Goal: Information Seeking & Learning: Learn about a topic

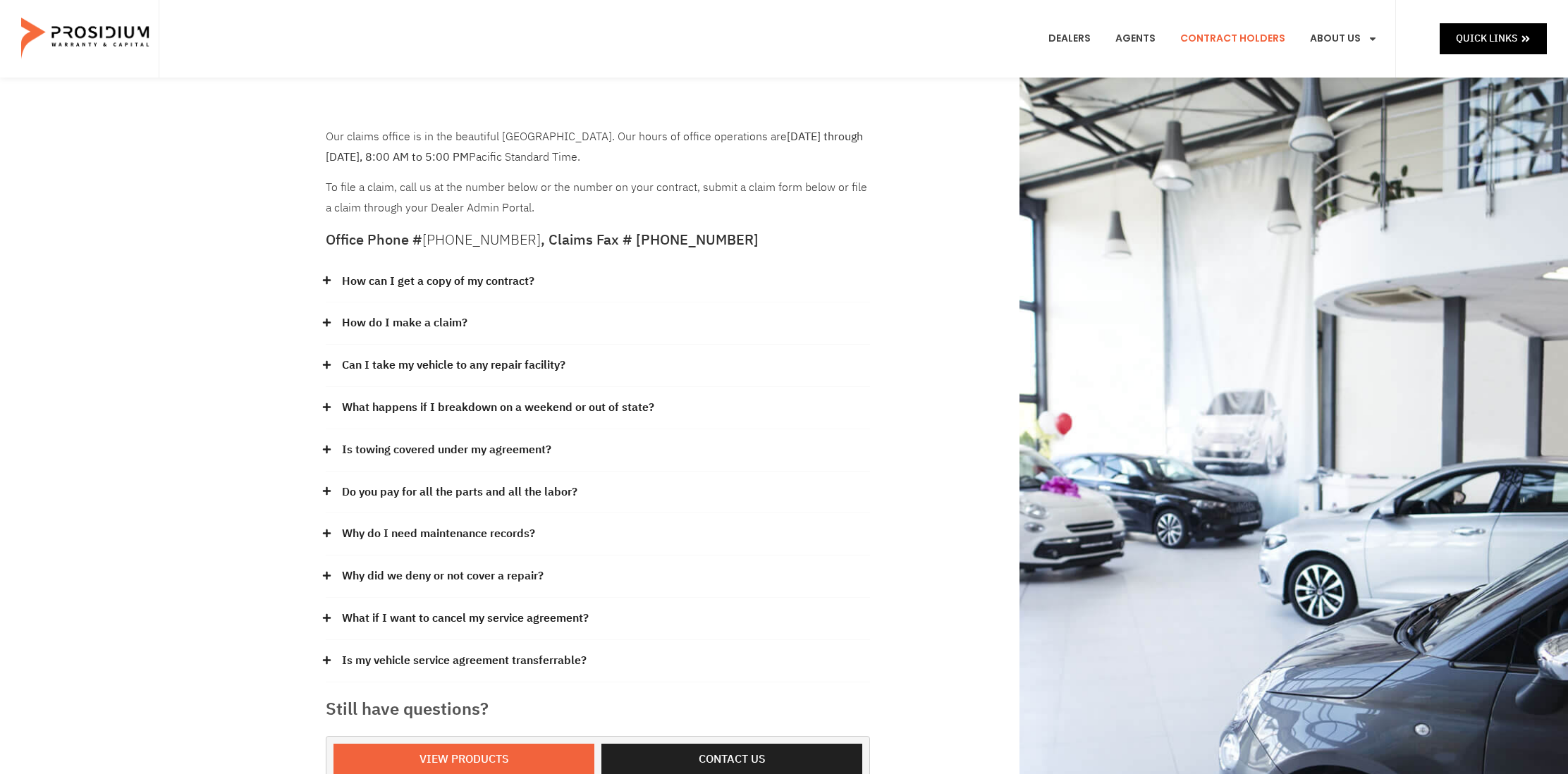
click at [445, 324] on link "How do I make a claim?" at bounding box center [405, 323] width 126 height 21
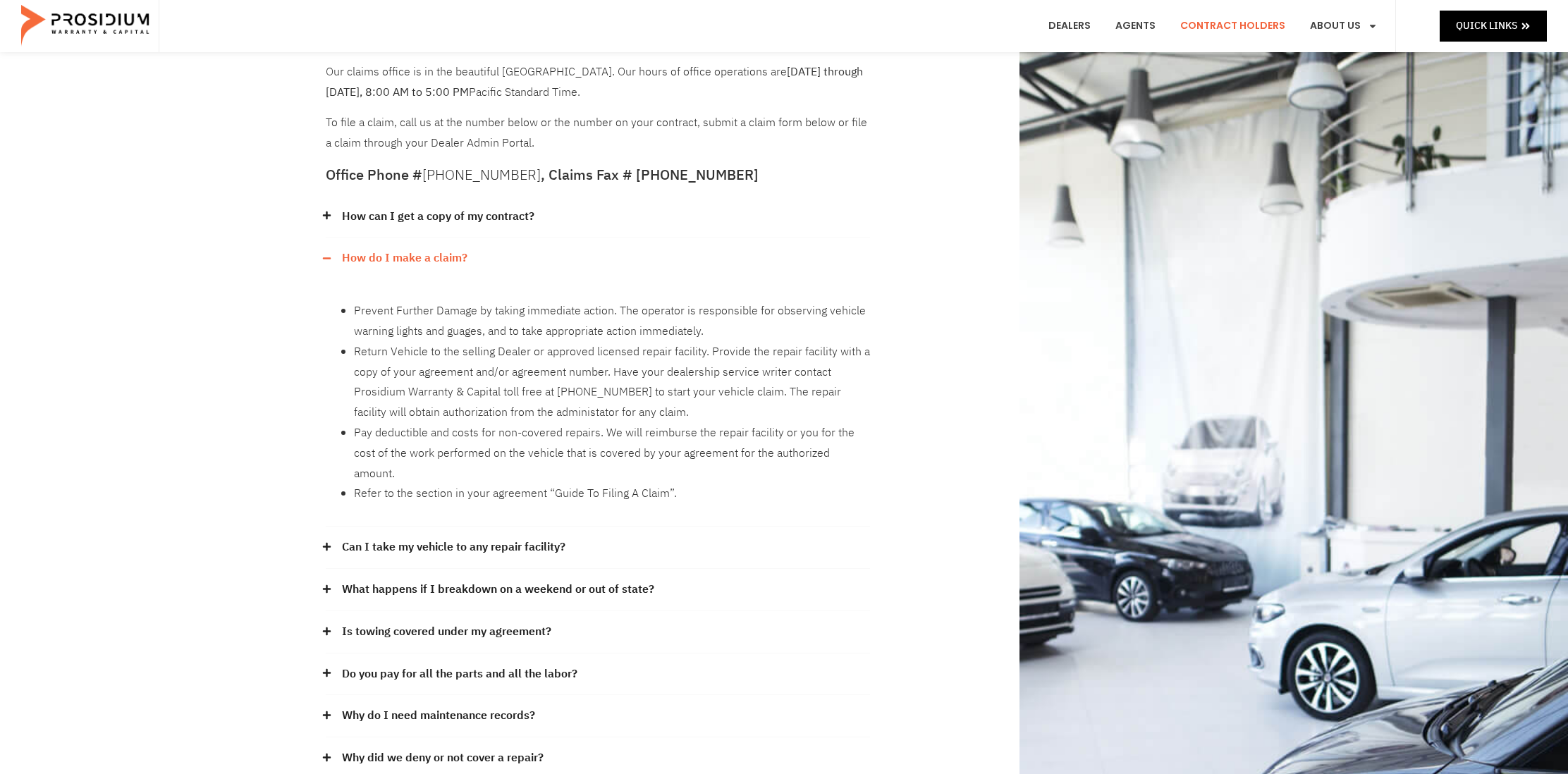
scroll to position [66, 0]
click at [496, 536] on link "Can I take my vehicle to any repair facility?" at bounding box center [453, 546] width 223 height 21
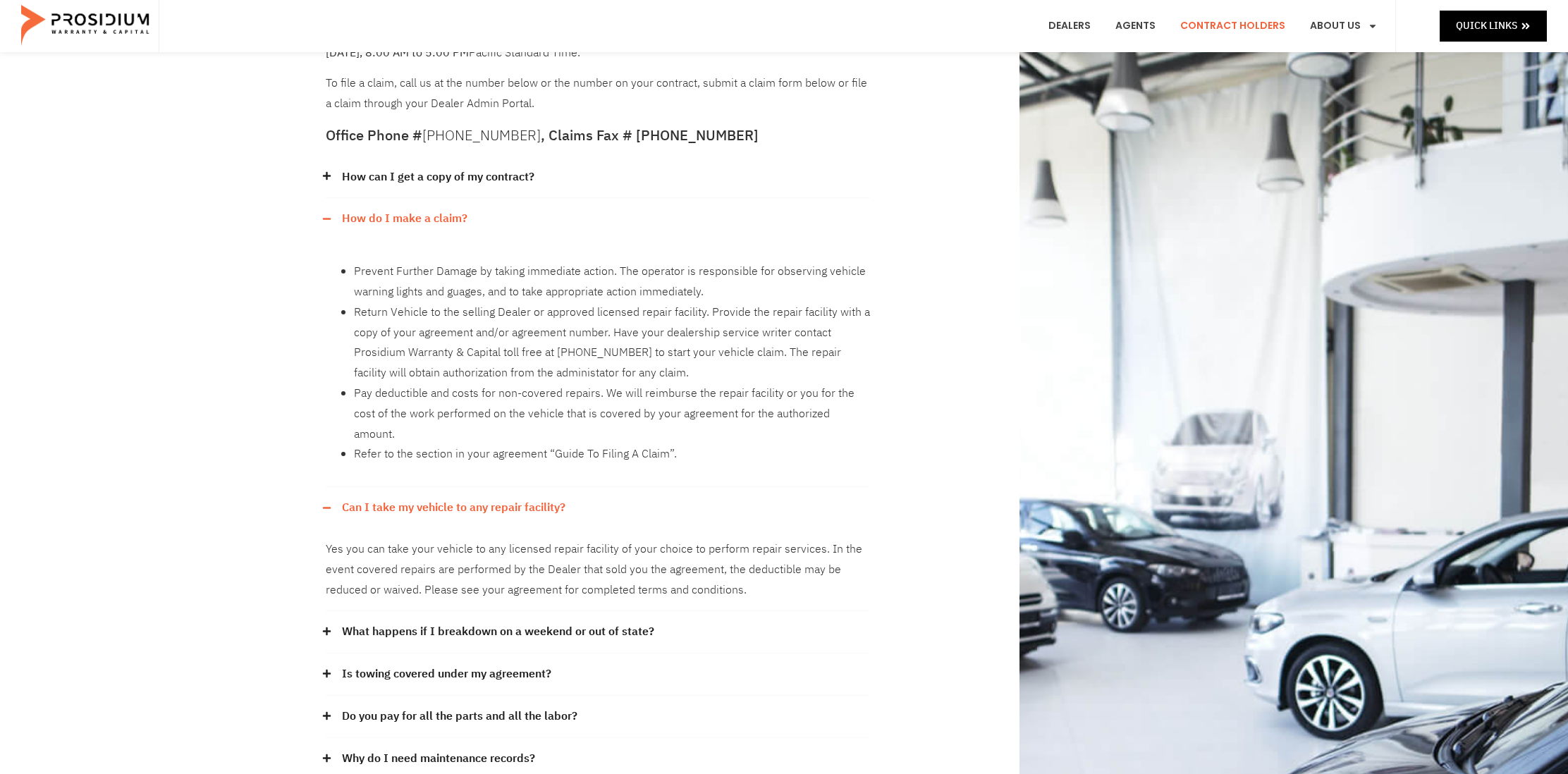
scroll to position [105, 0]
click at [495, 497] on link "Can I take my vehicle to any repair facility?" at bounding box center [453, 506] width 223 height 21
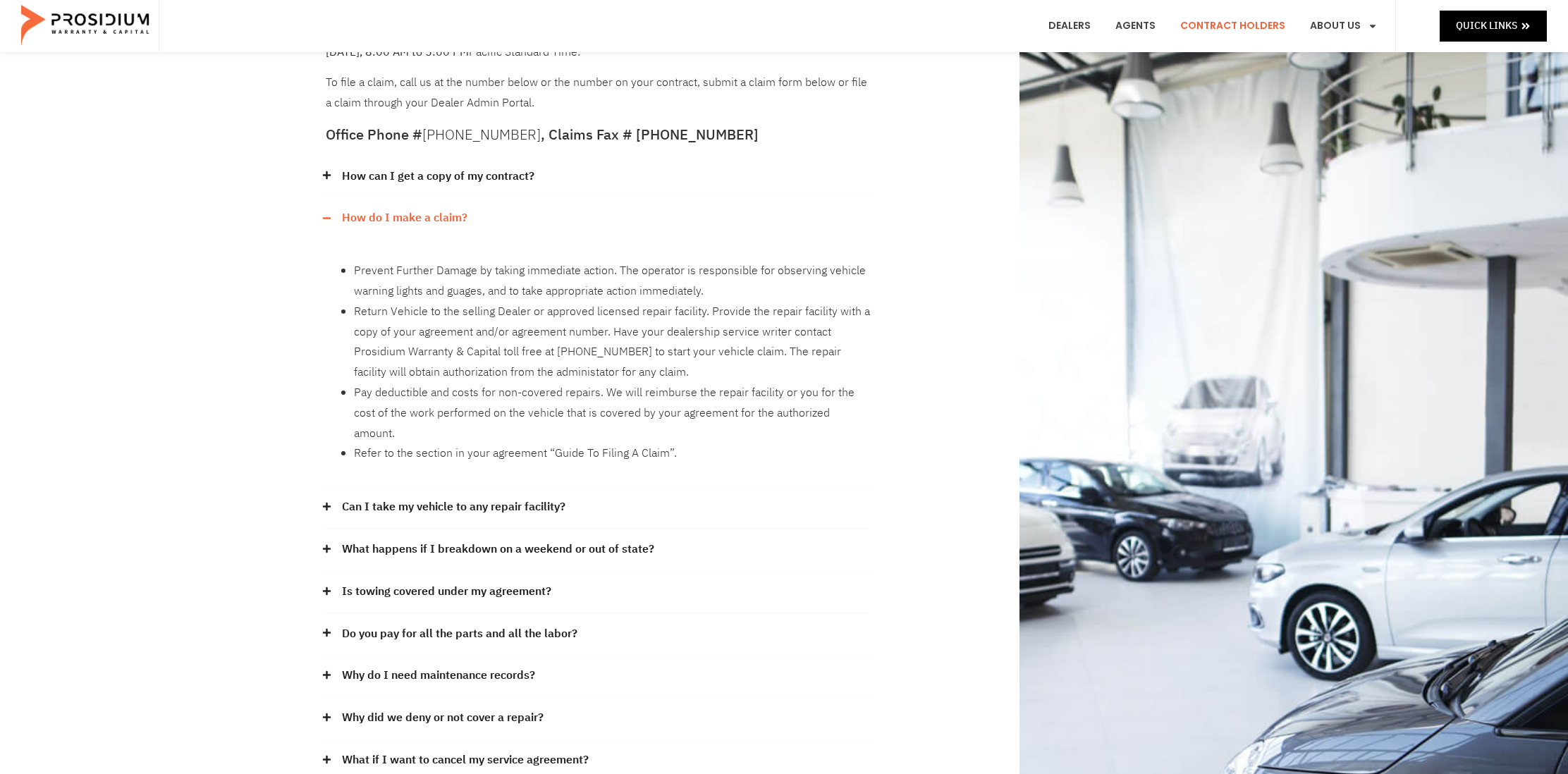
drag, startPoint x: 457, startPoint y: 220, endPoint x: 559, endPoint y: 207, distance: 102.8
click at [457, 220] on link "How do I make a claim?" at bounding box center [405, 217] width 126 height 21
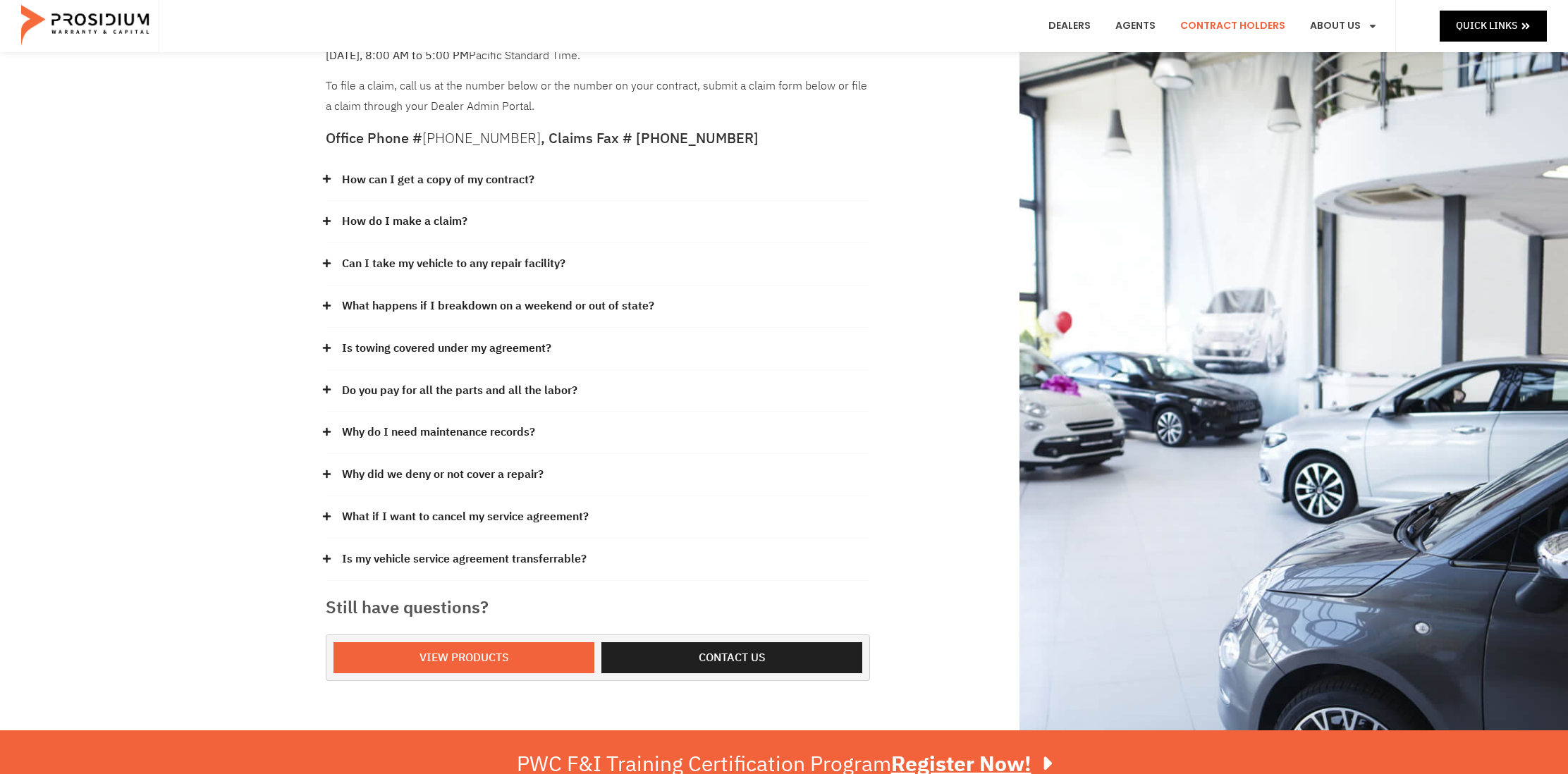
click at [508, 305] on link "What happens if I breakdown on a weekend or out of state?" at bounding box center [498, 306] width 312 height 21
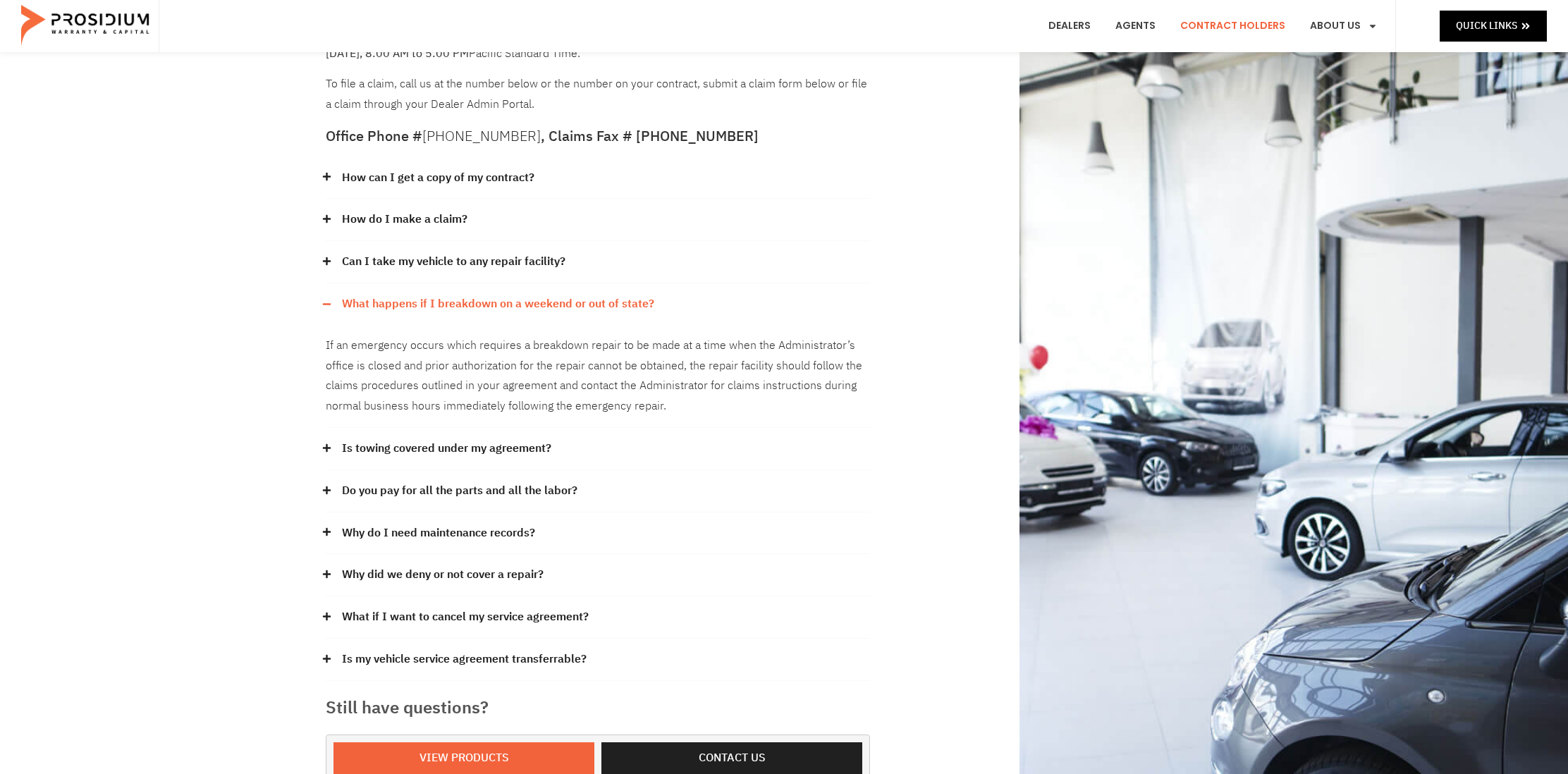
click at [487, 447] on link "Is towing covered under my agreement?" at bounding box center [447, 448] width 210 height 21
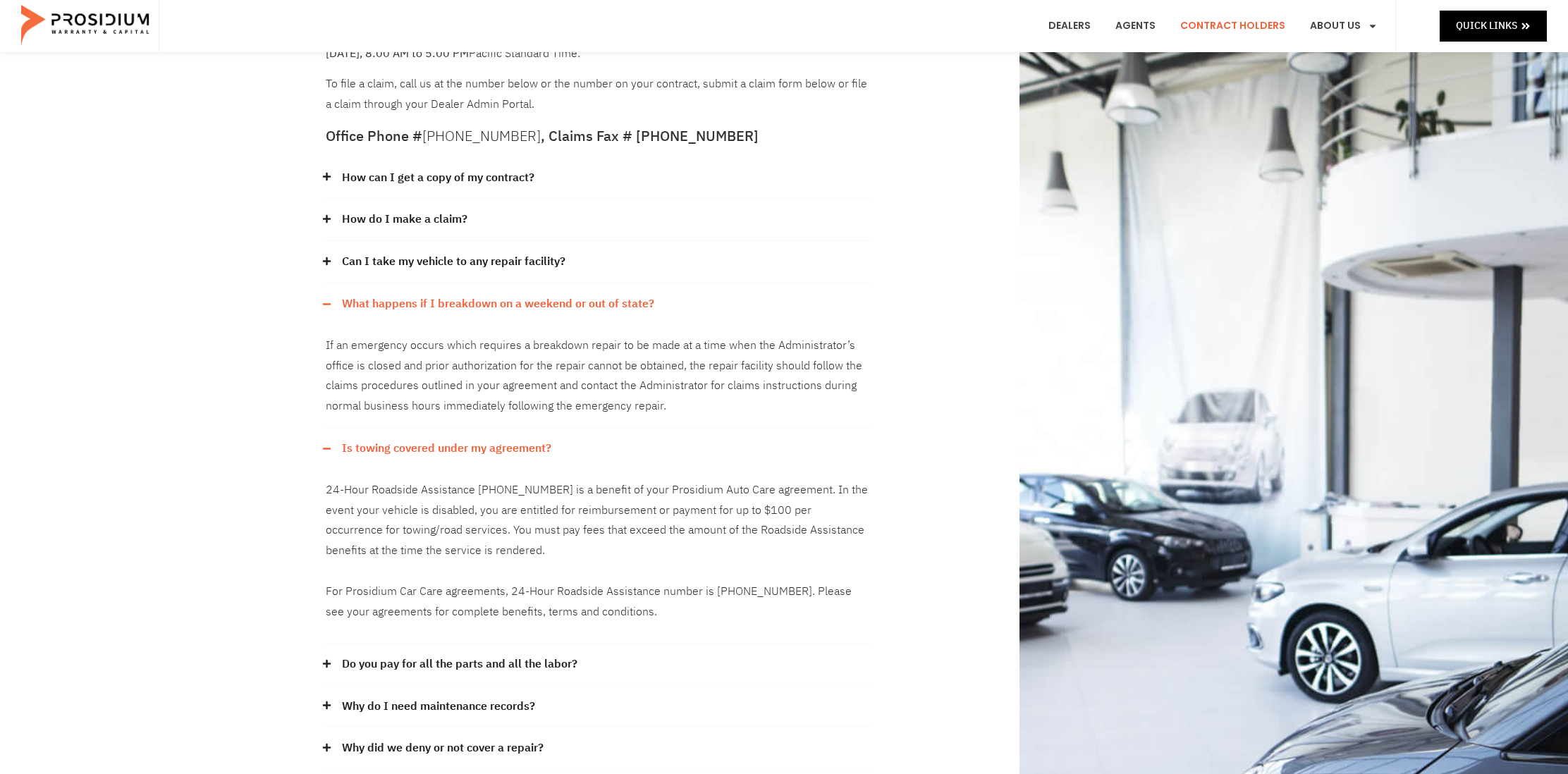
click at [487, 447] on link "Is towing covered under my agreement?" at bounding box center [447, 448] width 210 height 21
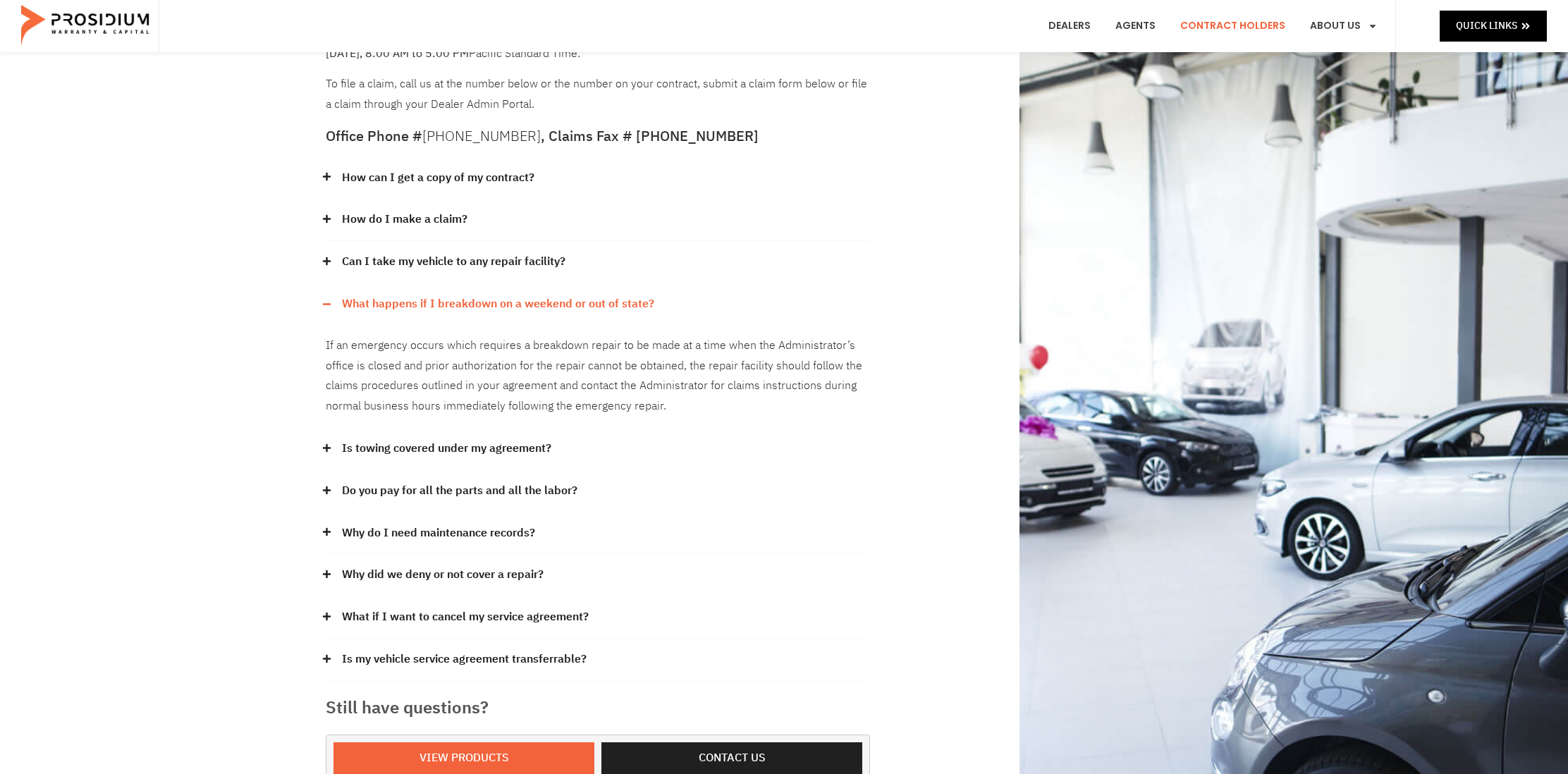
click at [472, 300] on link "What happens if I breakdown on a weekend or out of state?" at bounding box center [498, 304] width 312 height 21
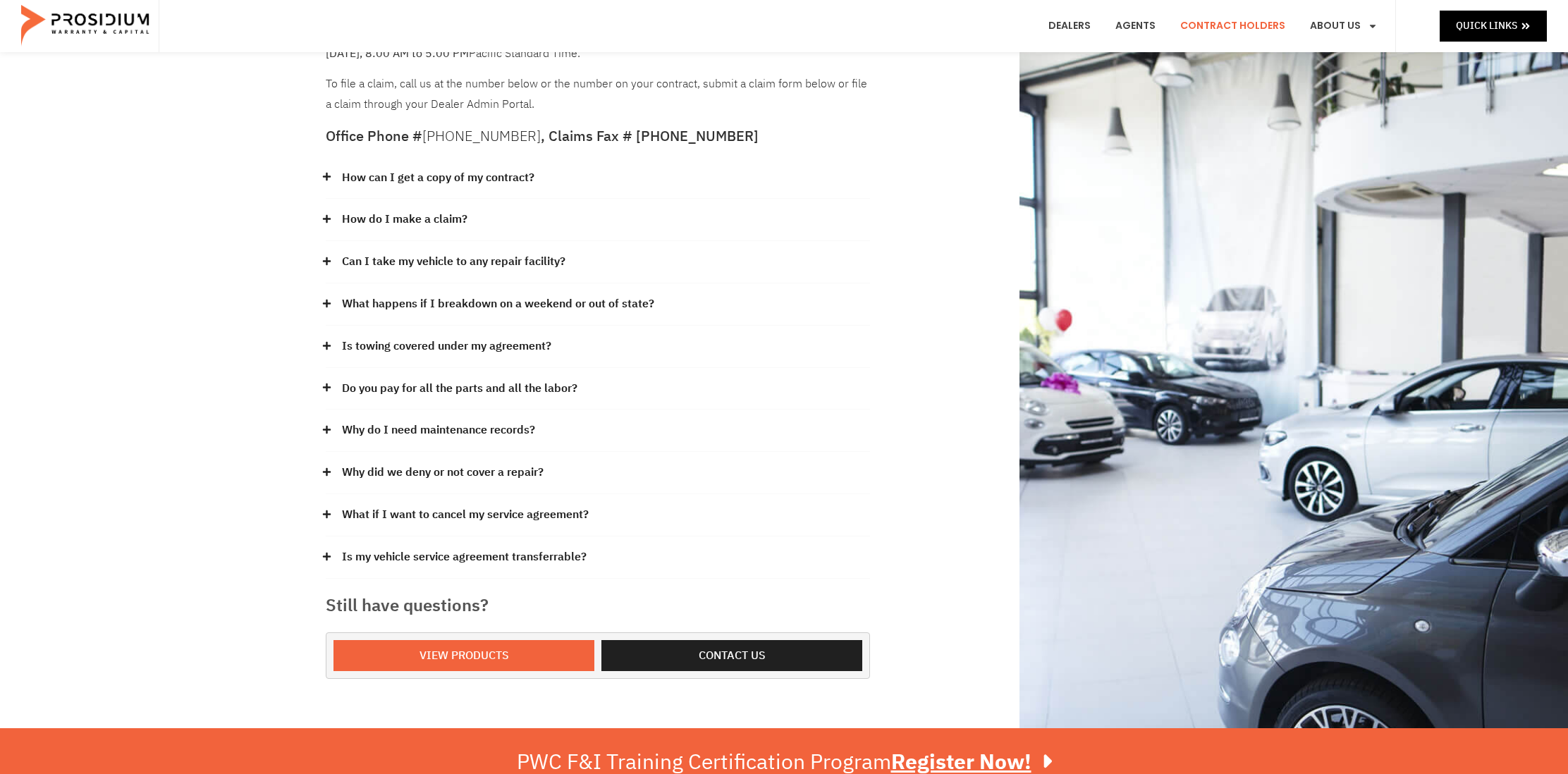
click at [511, 392] on link "Do you pay for all the parts and all the labor?" at bounding box center [459, 388] width 235 height 21
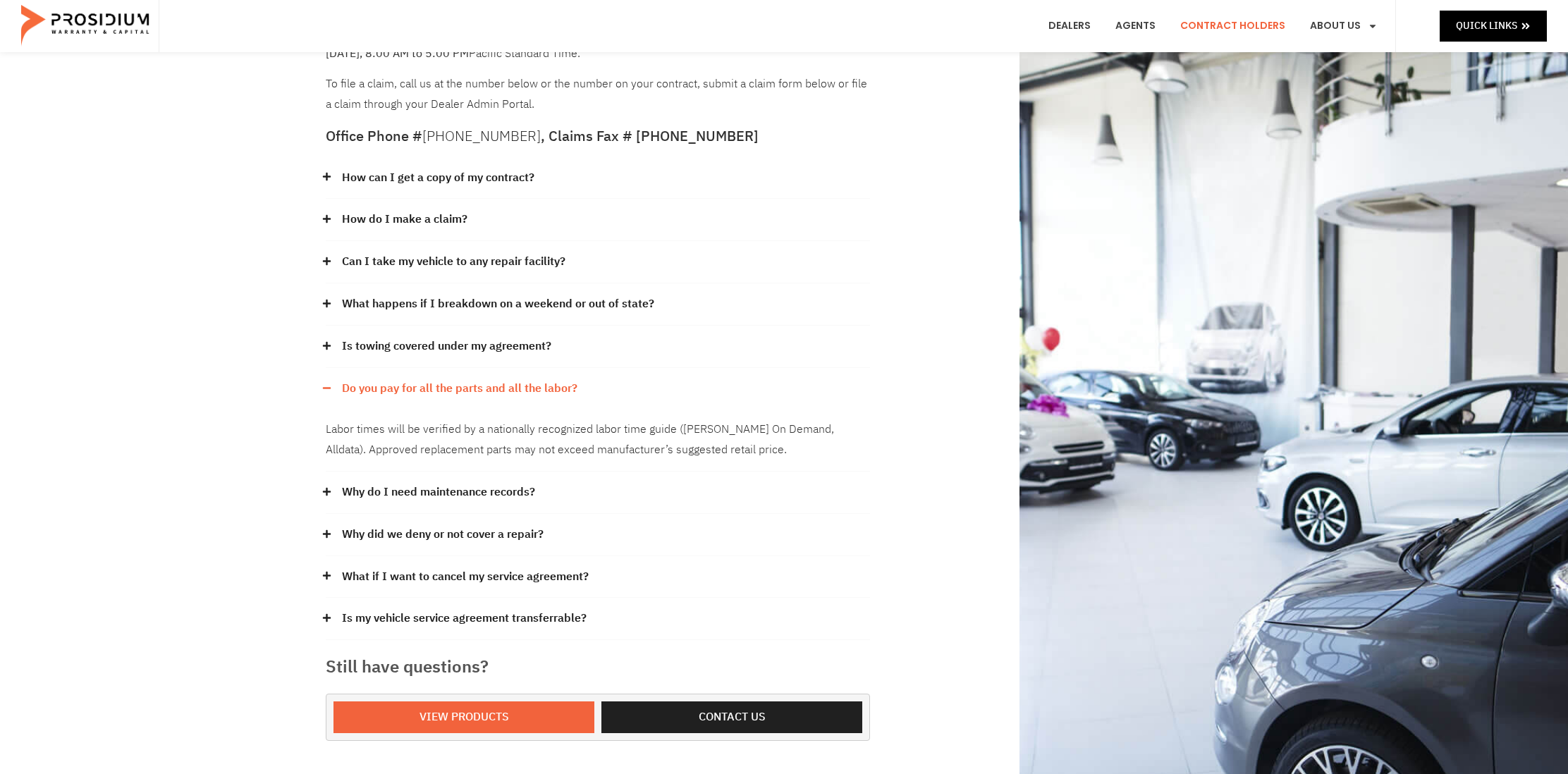
click at [511, 392] on link "Do you pay for all the parts and all the labor?" at bounding box center [459, 388] width 235 height 21
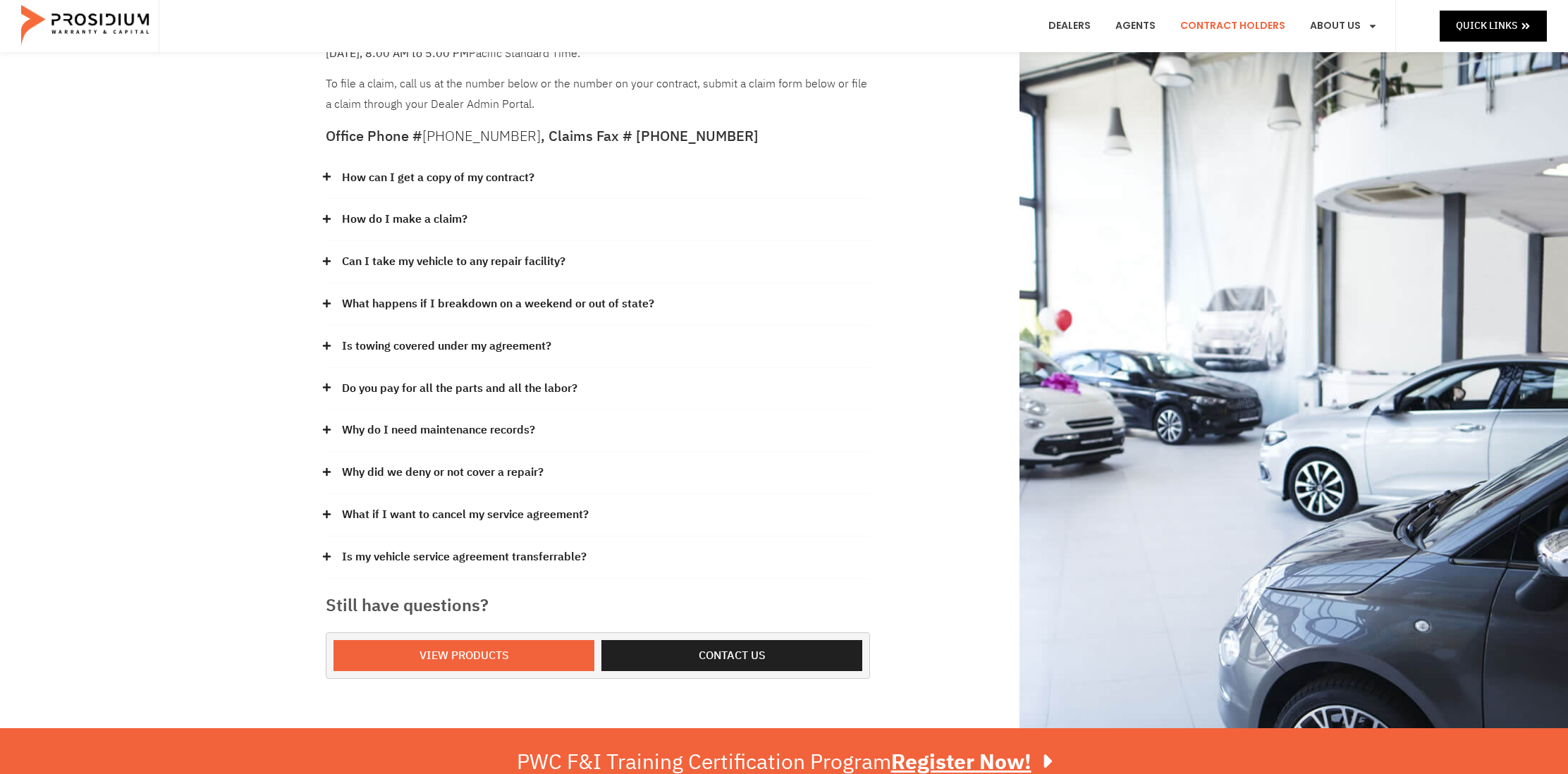
click at [499, 425] on link "Why do I need maintenance records?" at bounding box center [439, 430] width 193 height 21
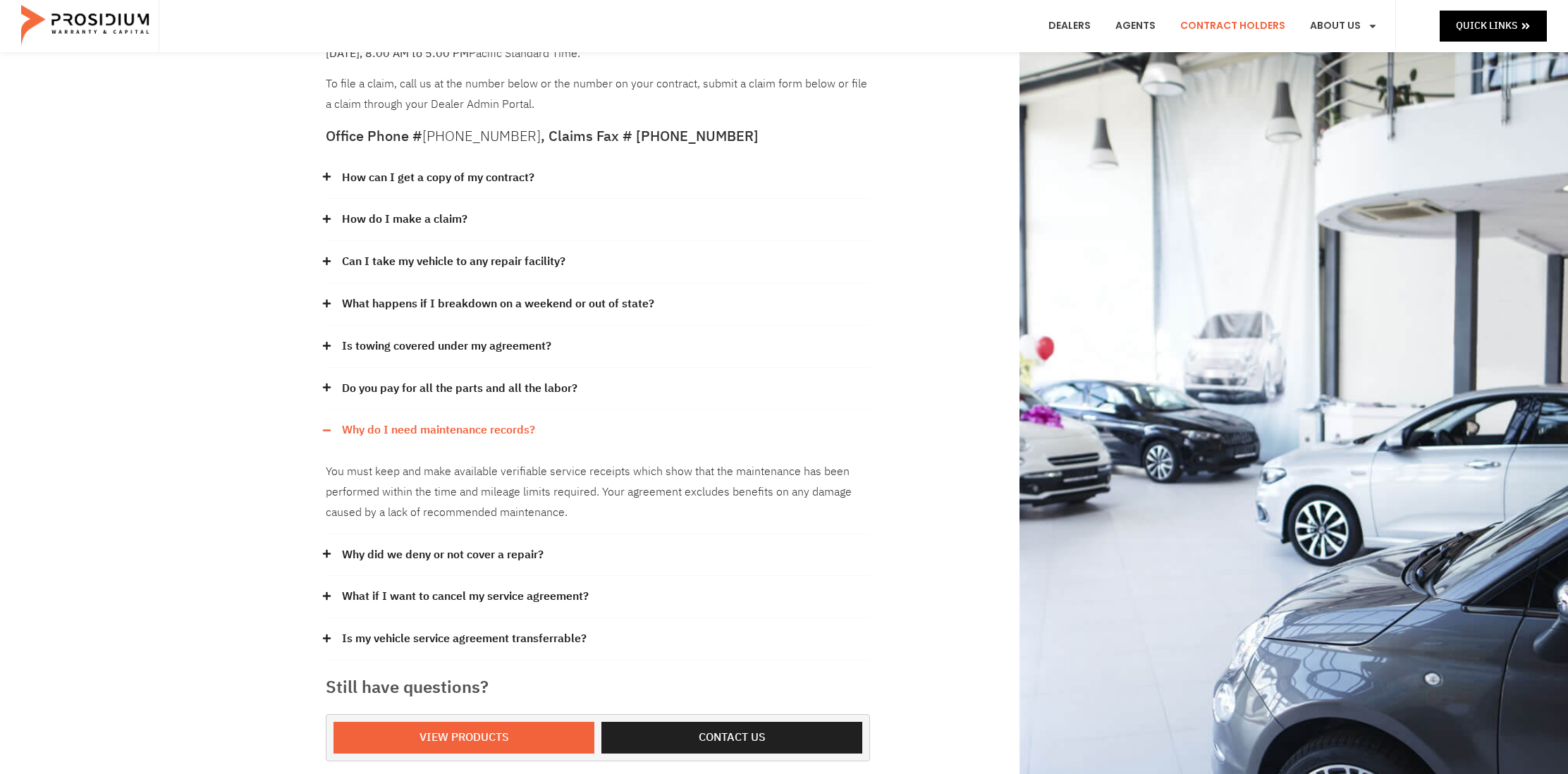
click at [499, 433] on link "Why do I need maintenance records?" at bounding box center [439, 430] width 193 height 21
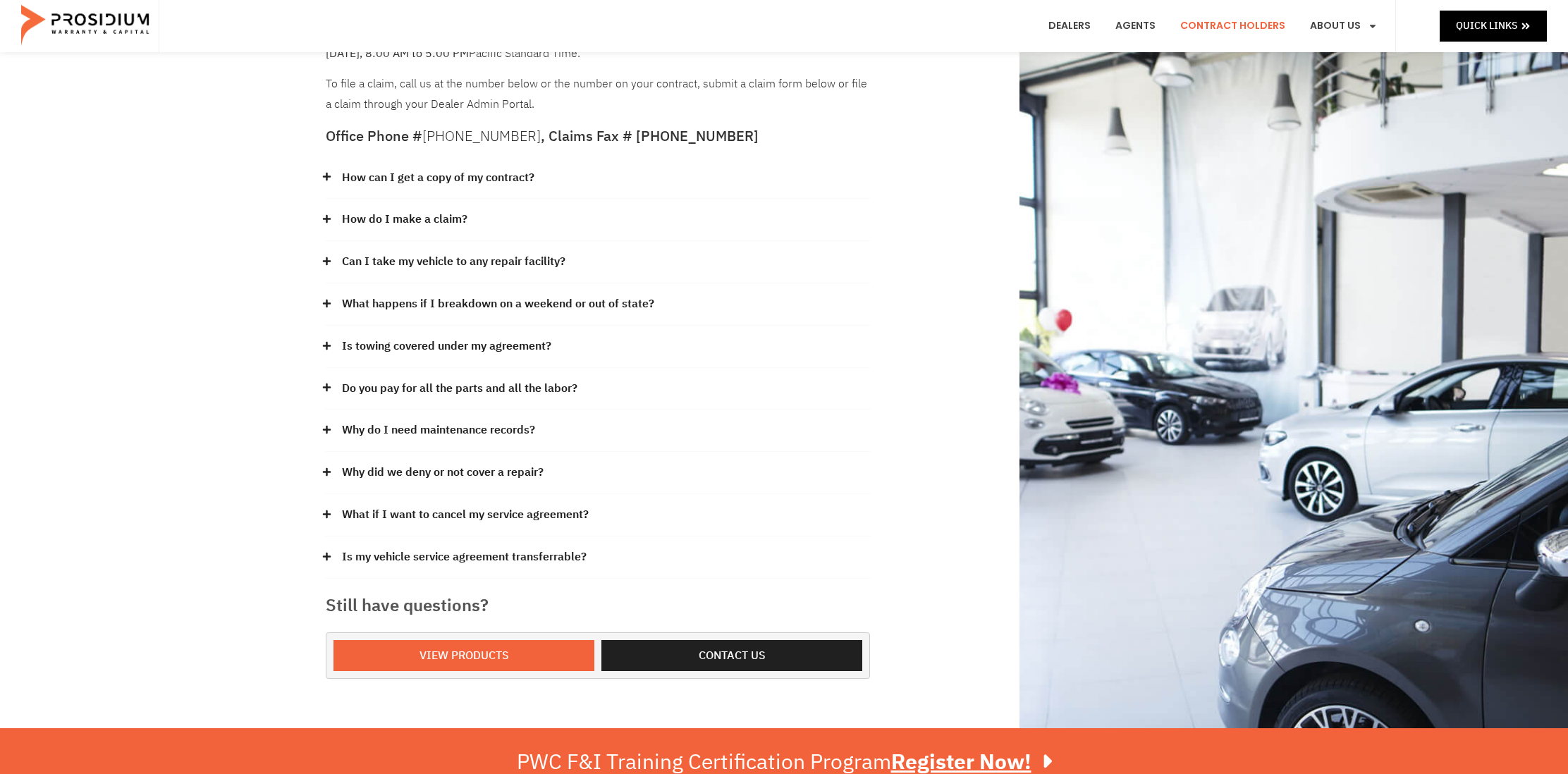
click at [533, 516] on link "What if I want to cancel my service agreement?" at bounding box center [465, 514] width 247 height 21
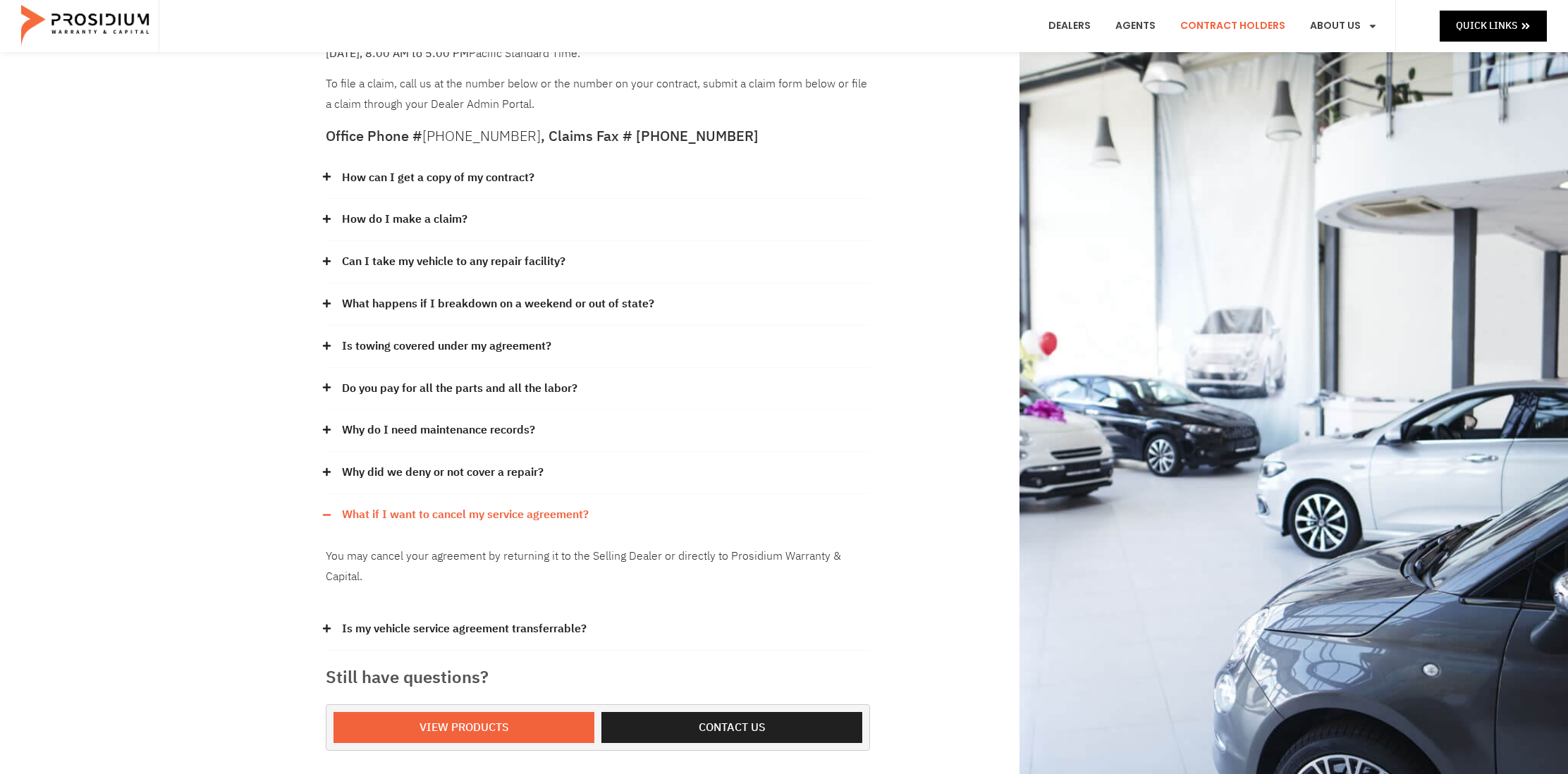
click at [528, 521] on link "What if I want to cancel my service agreement?" at bounding box center [465, 514] width 247 height 21
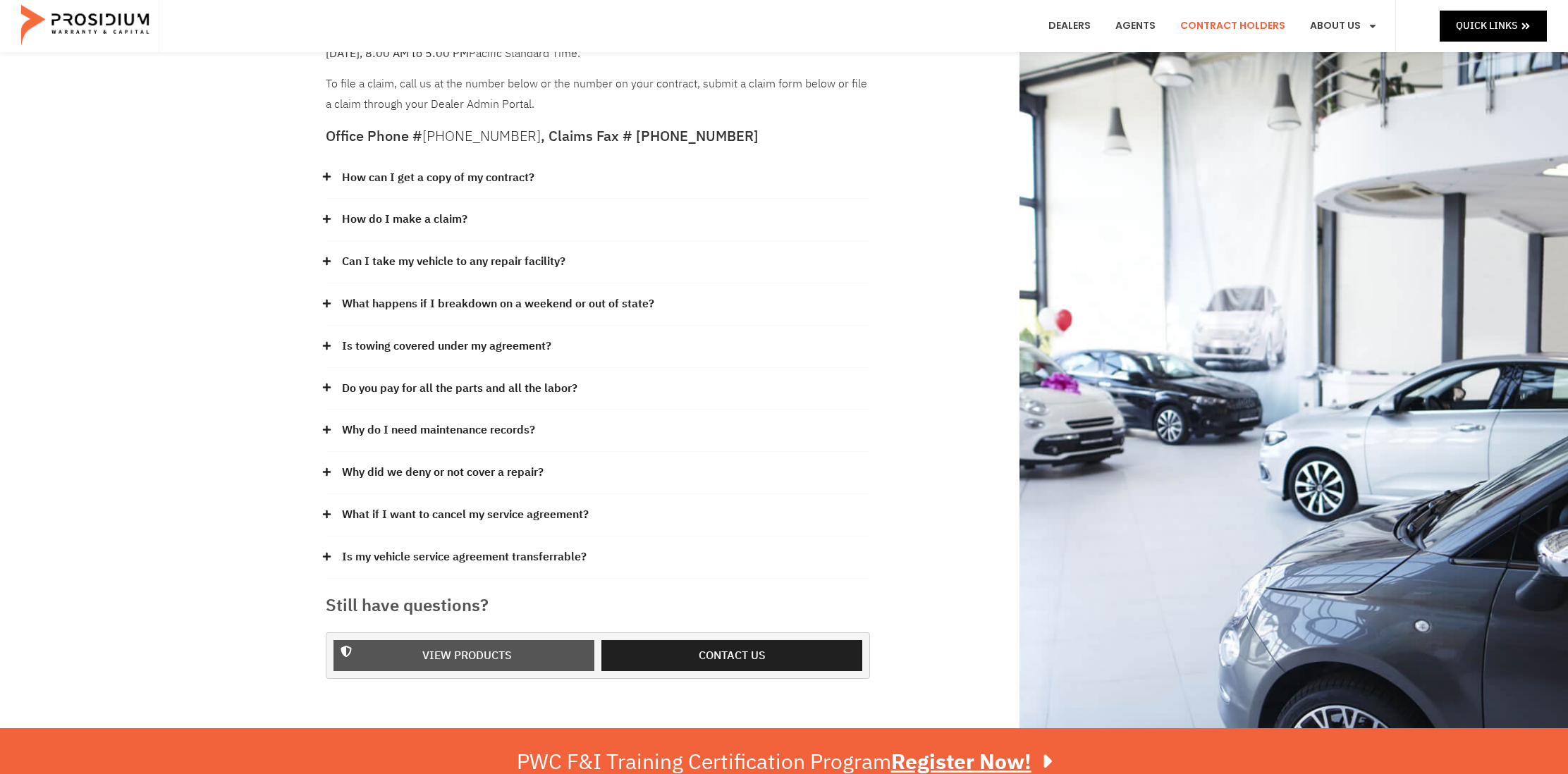
click at [504, 657] on span "View Products" at bounding box center [466, 655] width 90 height 21
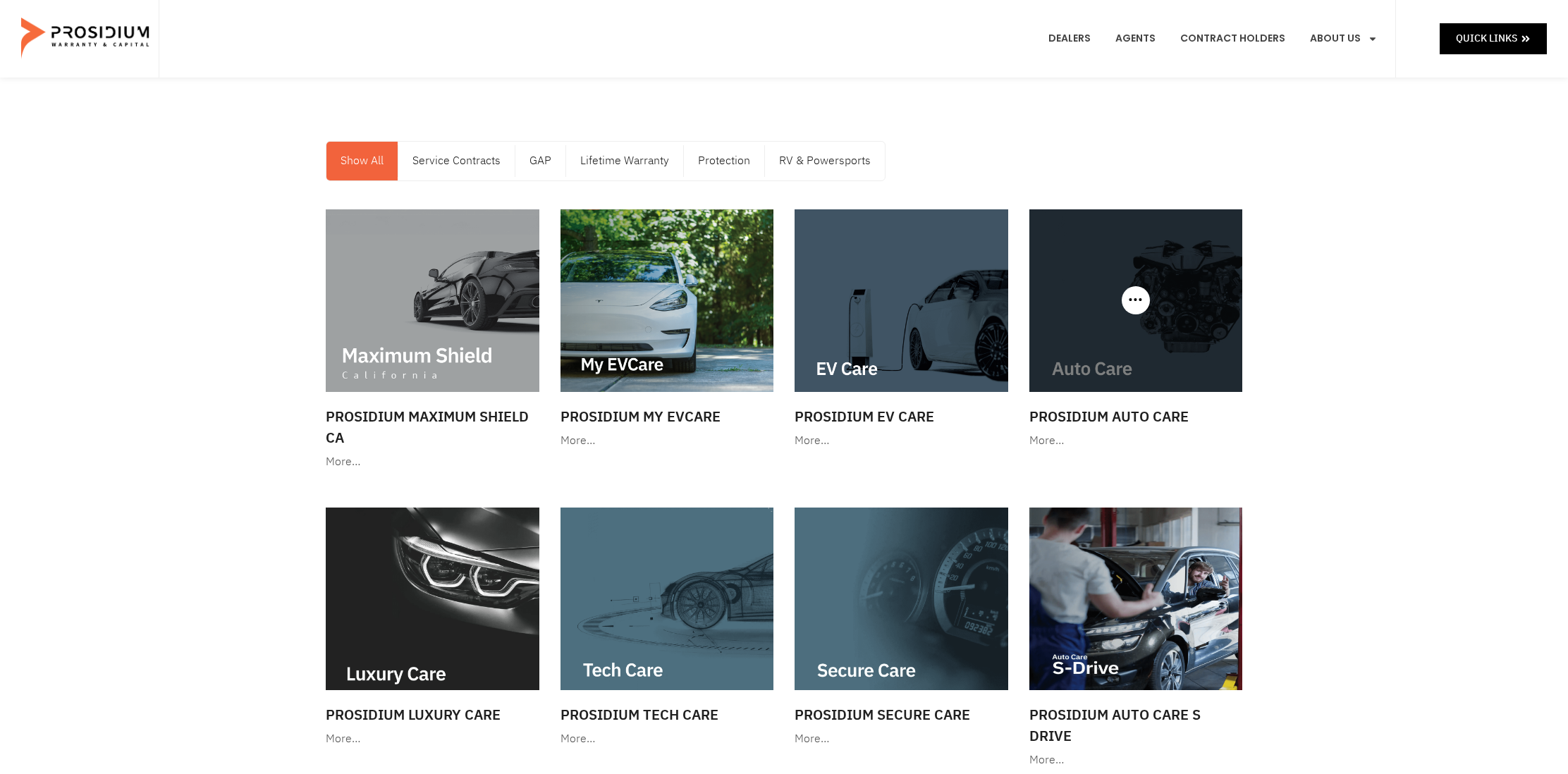
click at [1124, 280] on img at bounding box center [1135, 301] width 213 height 183
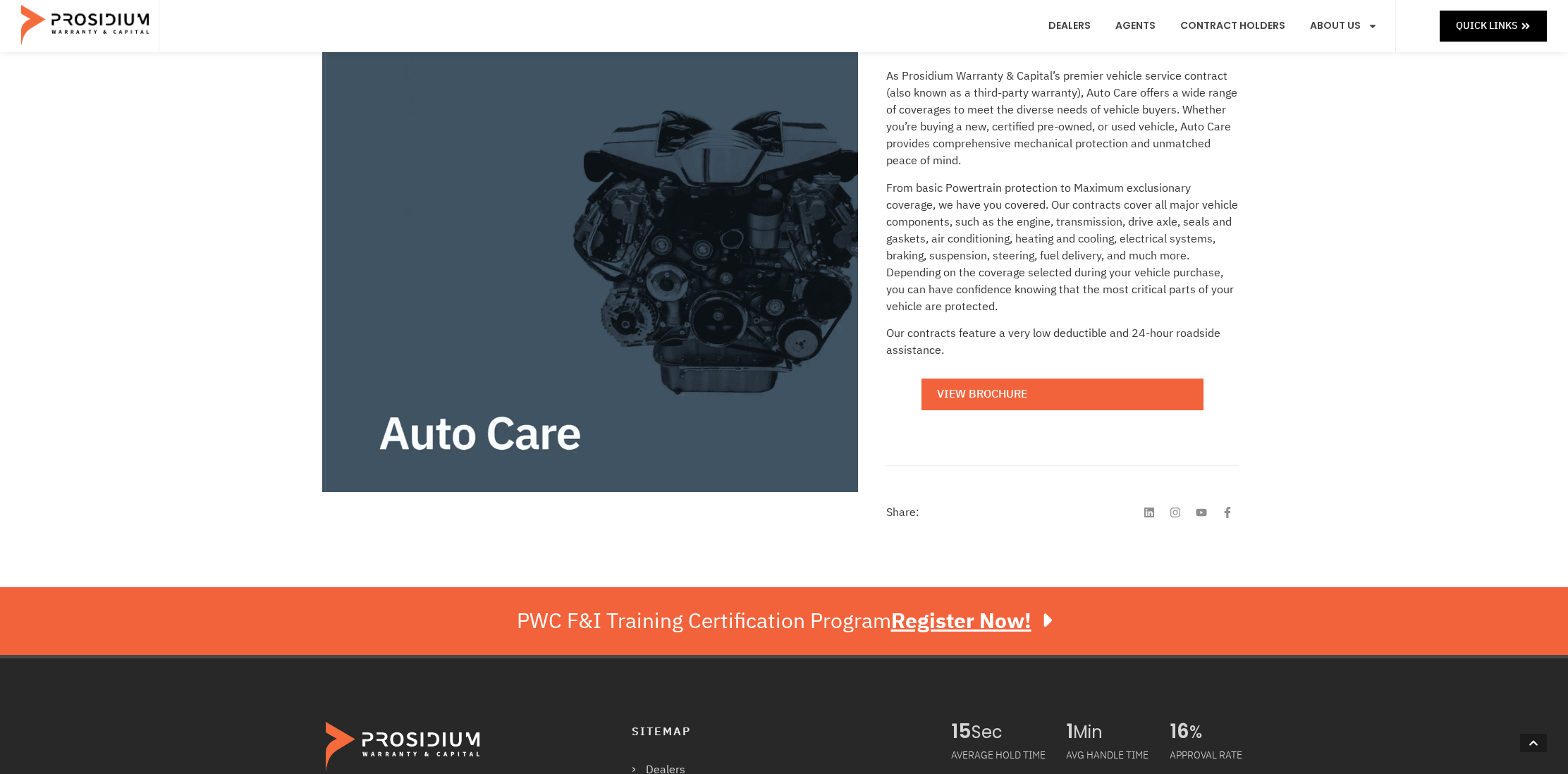
scroll to position [245, 0]
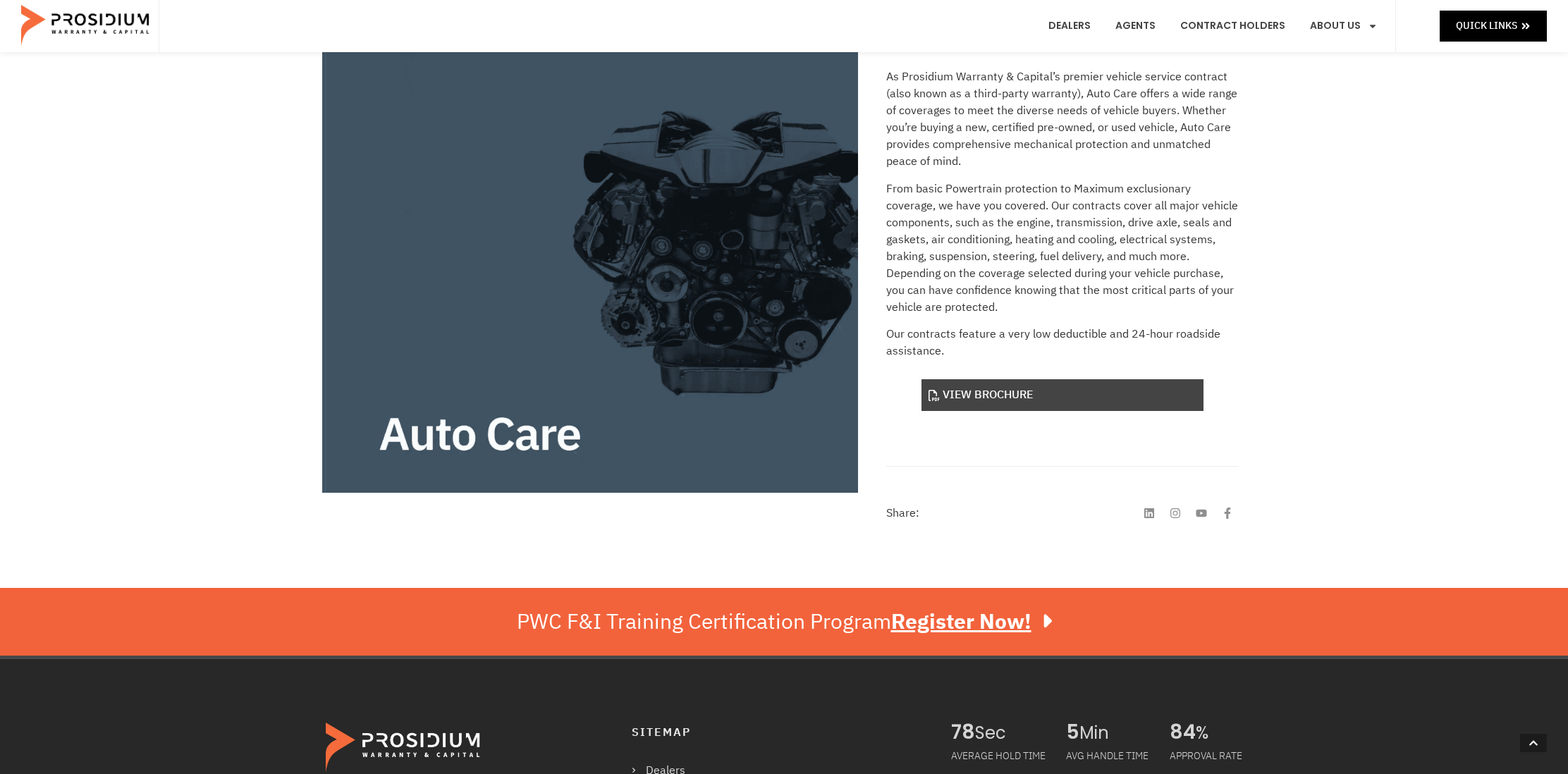
click at [1065, 393] on link "View Brochure" at bounding box center [1062, 395] width 282 height 31
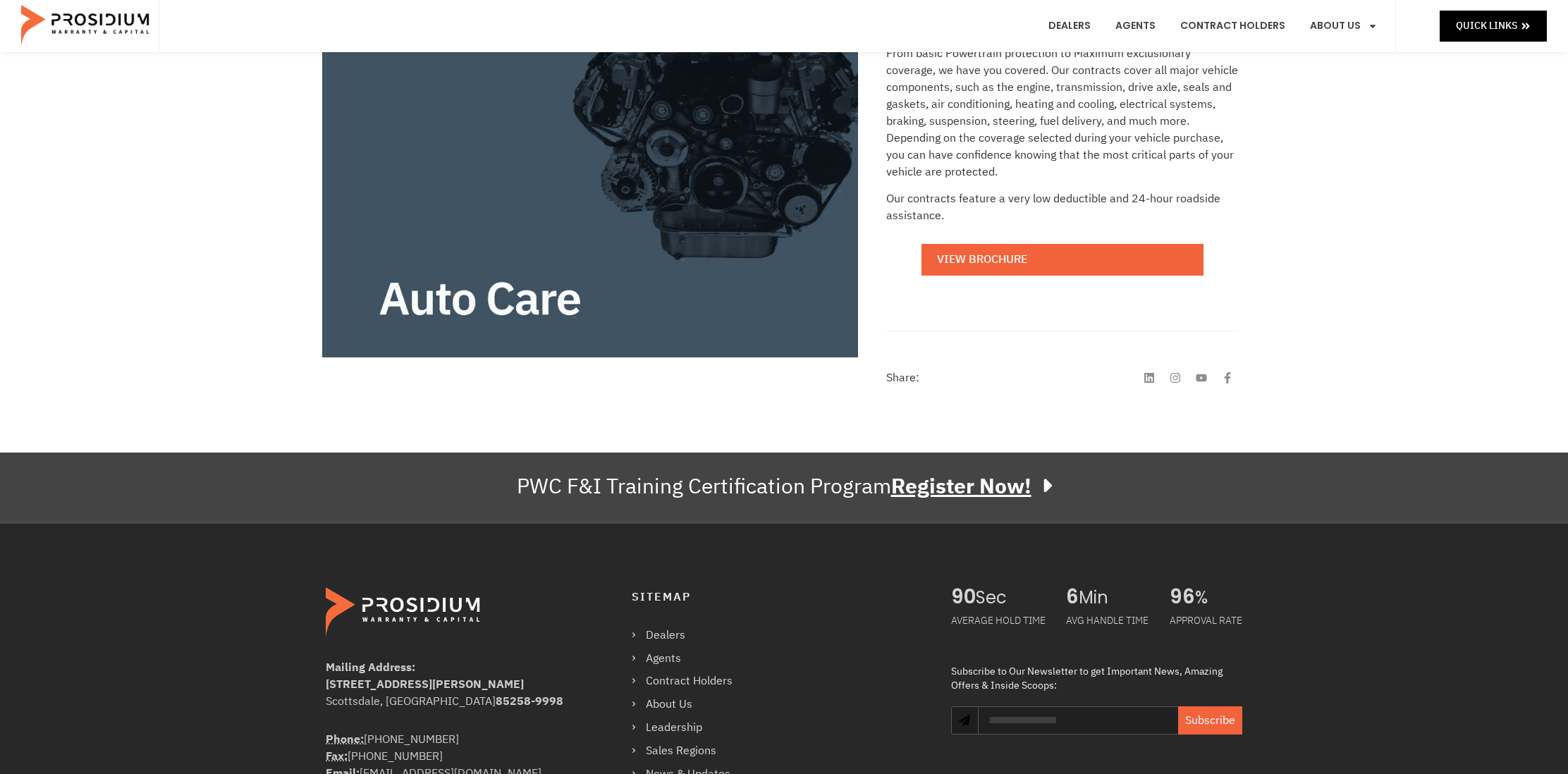
scroll to position [0, 0]
